Goal: Task Accomplishment & Management: Use online tool/utility

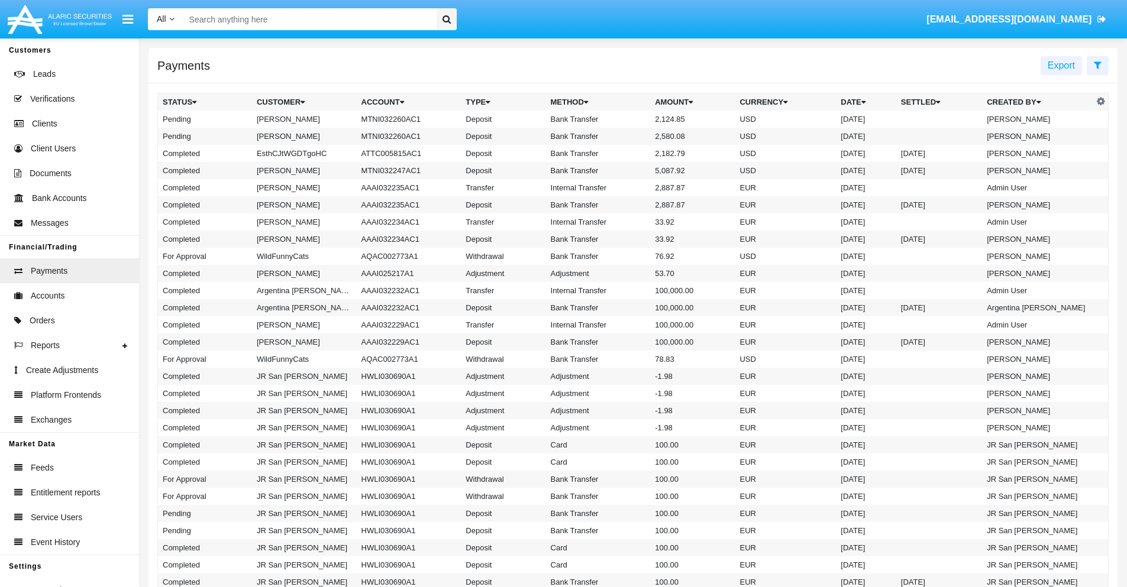
click at [1097, 64] on icon at bounding box center [1098, 64] width 8 height 9
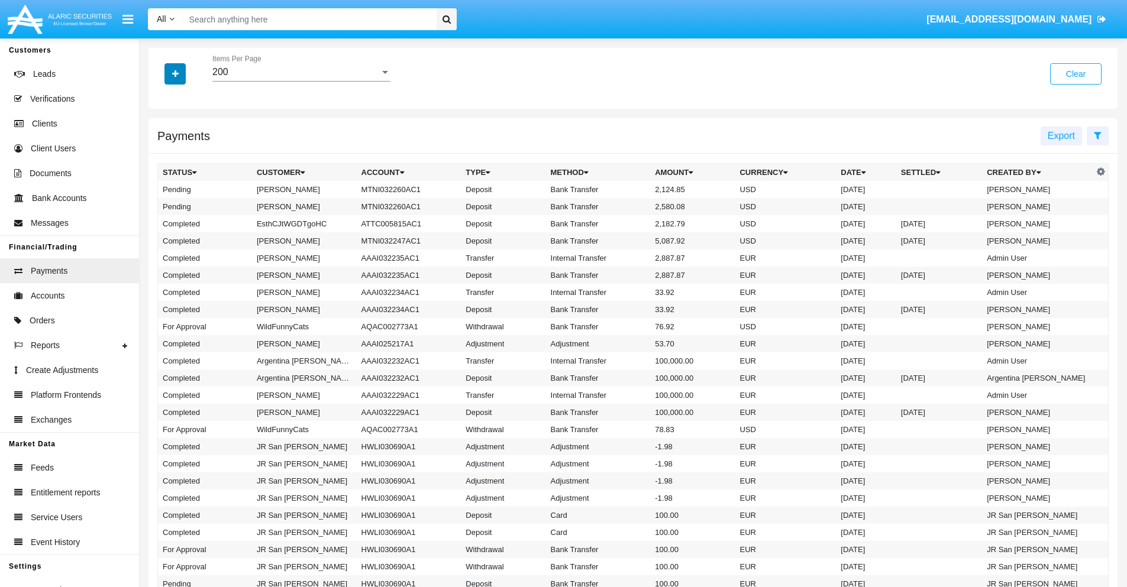
click at [175, 73] on icon "button" at bounding box center [175, 74] width 7 height 8
click at [185, 98] on span "Status" at bounding box center [185, 98] width 27 height 14
click at [163, 103] on input "Status" at bounding box center [162, 103] width 1 height 1
checkbox input "true"
click at [175, 73] on icon "button" at bounding box center [175, 74] width 7 height 8
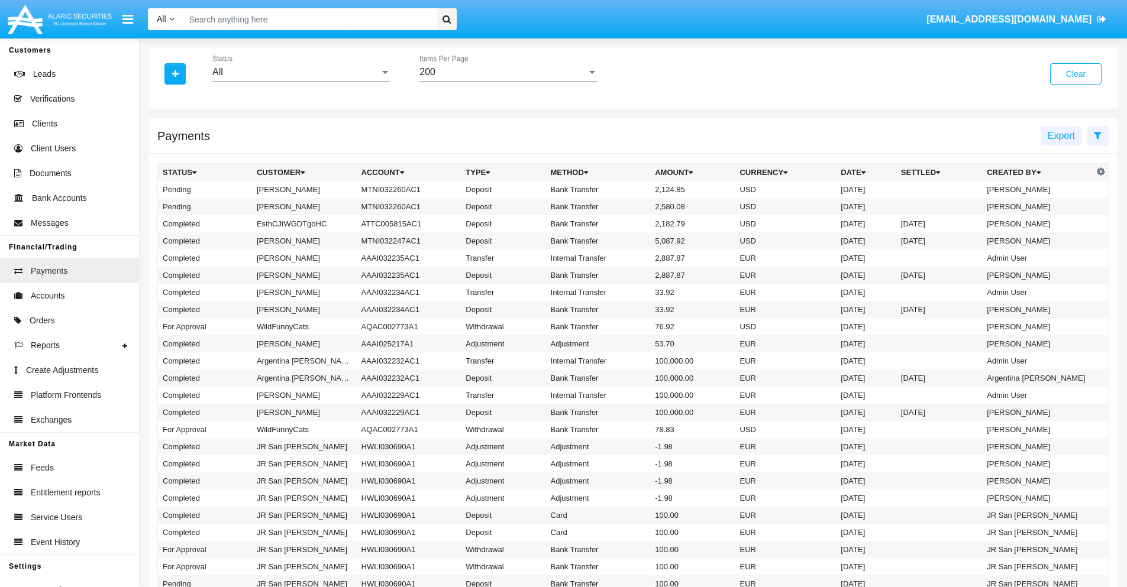
click at [301, 72] on div "All" at bounding box center [295, 72] width 167 height 11
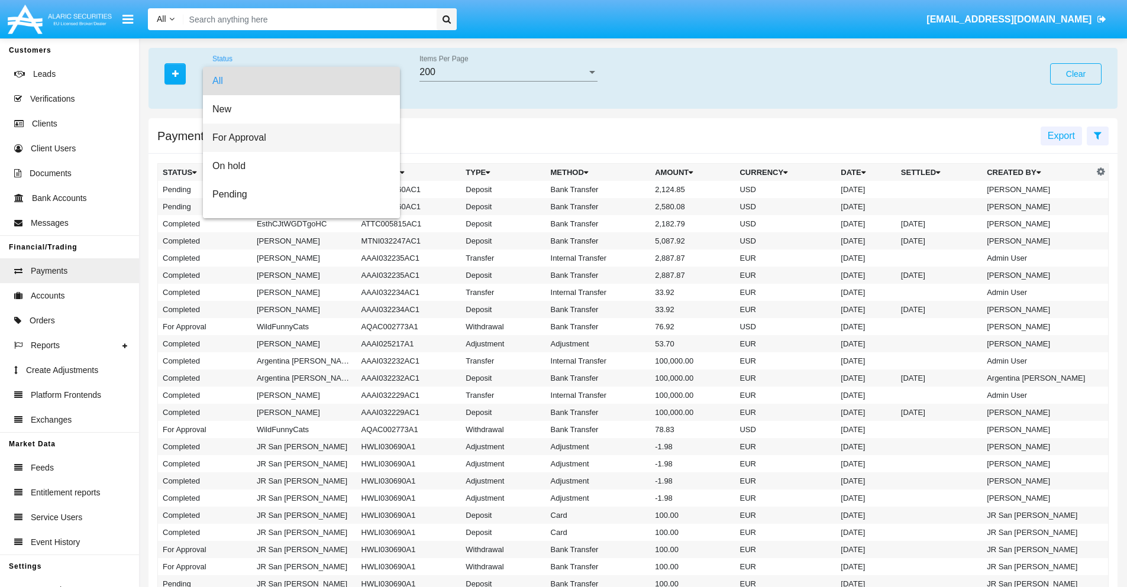
click at [297, 138] on span "For Approval" at bounding box center [301, 138] width 178 height 28
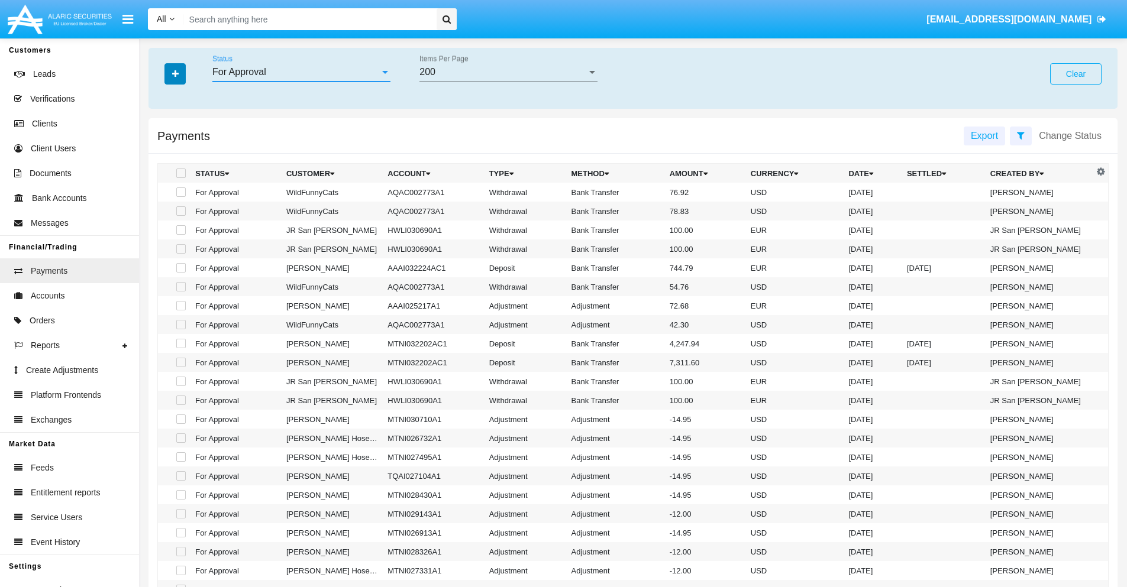
click at [175, 73] on icon "button" at bounding box center [175, 74] width 7 height 8
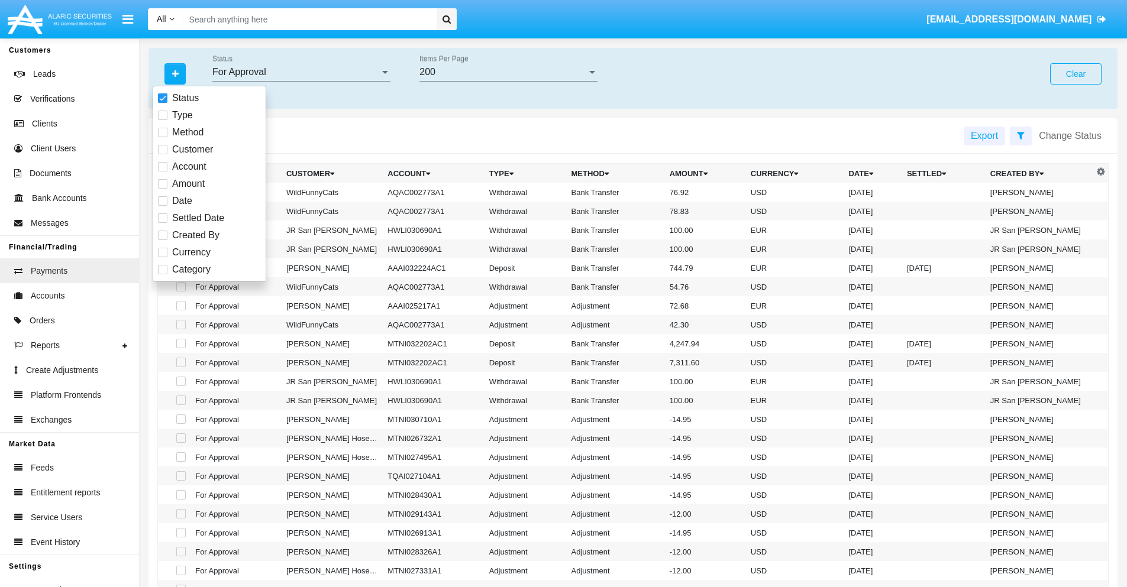
click at [191, 253] on span "Currency" at bounding box center [191, 252] width 38 height 14
click at [163, 257] on input "Currency" at bounding box center [162, 257] width 1 height 1
checkbox input "true"
click at [175, 73] on icon "button" at bounding box center [175, 74] width 7 height 8
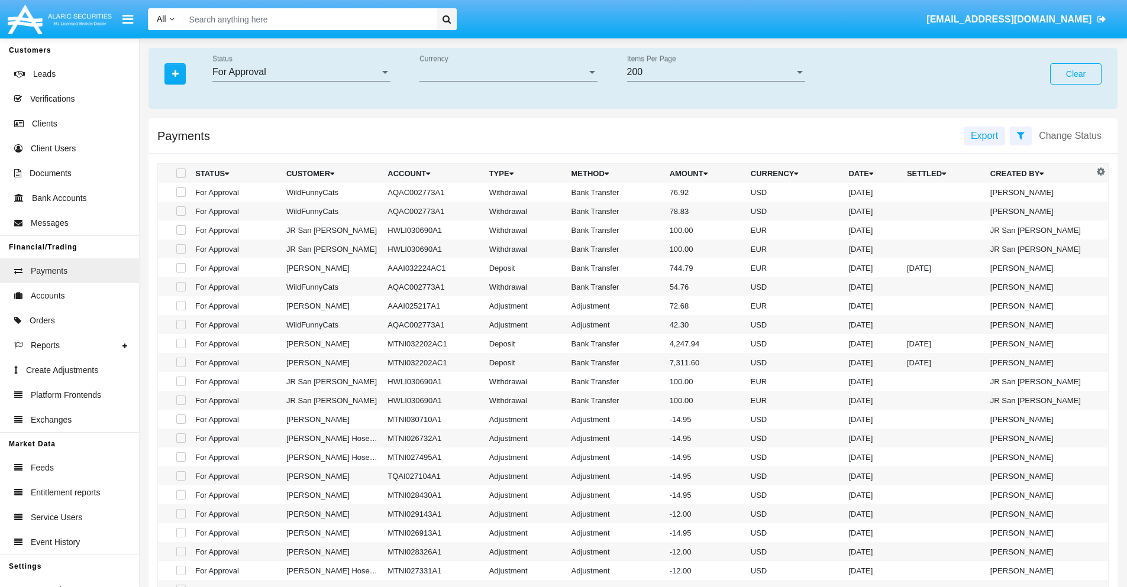
click at [508, 72] on span "Currency" at bounding box center [502, 72] width 167 height 11
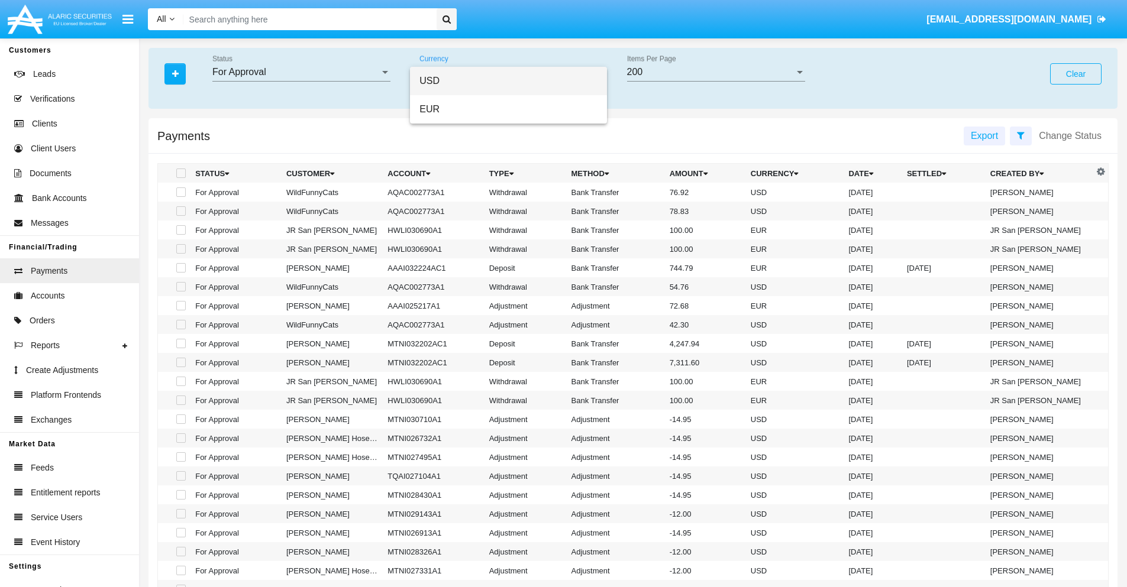
click at [508, 81] on span "USD" at bounding box center [508, 81] width 178 height 28
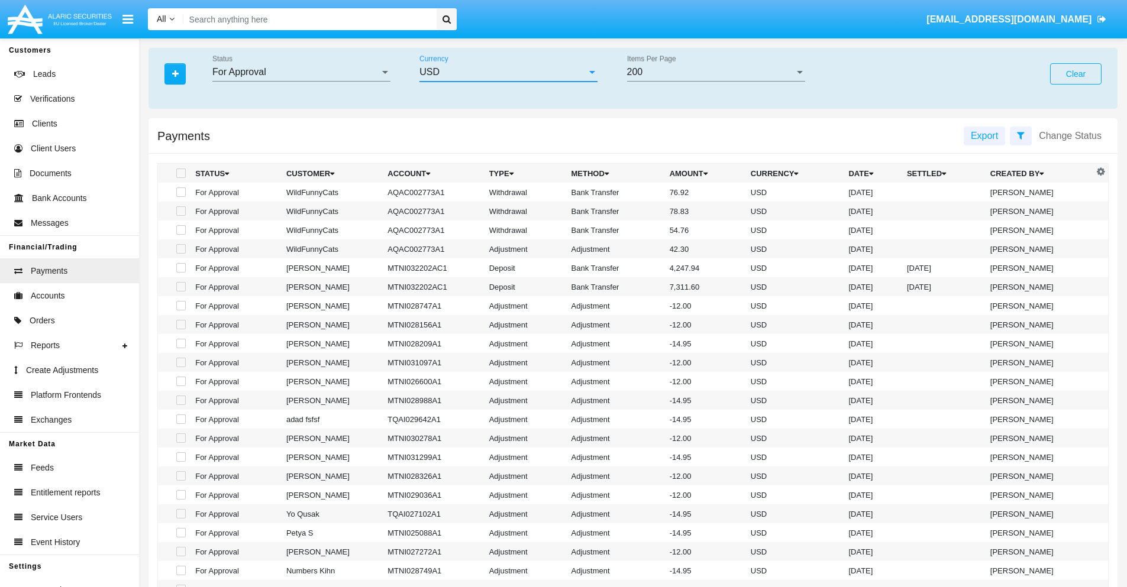
click at [180, 192] on span at bounding box center [180, 192] width 9 height 9
click at [180, 197] on input "checkbox" at bounding box center [180, 197] width 1 height 1
checkbox input "true"
